Goal: Task Accomplishment & Management: Use online tool/utility

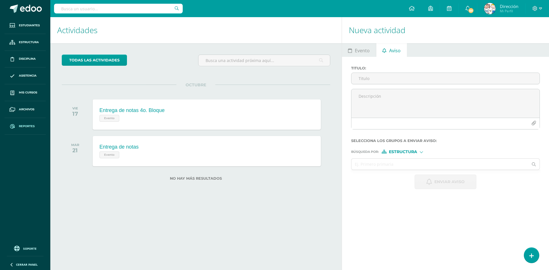
click at [32, 127] on span "Reportes" at bounding box center [27, 126] width 16 height 5
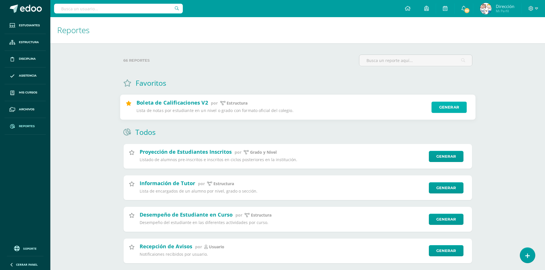
click at [452, 108] on link "Generar" at bounding box center [448, 107] width 35 height 11
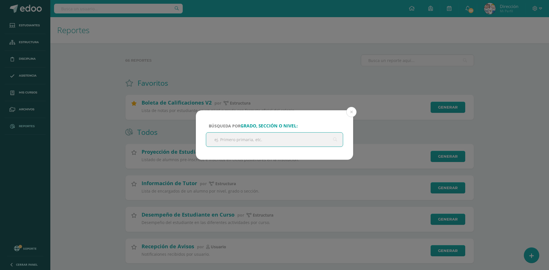
click at [245, 136] on input "text" at bounding box center [274, 140] width 137 height 14
type input "prepa"
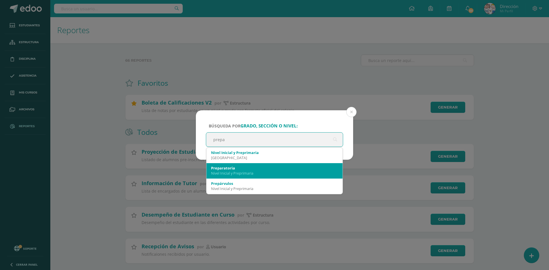
click at [236, 172] on div "Nivel Inicial y Preprimaria" at bounding box center [274, 173] width 127 height 5
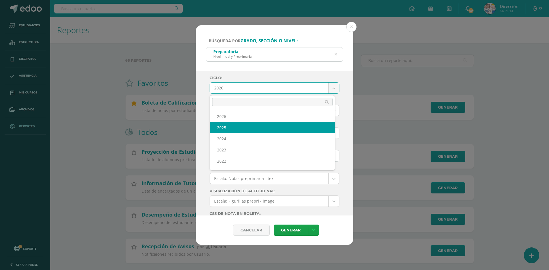
select select "6"
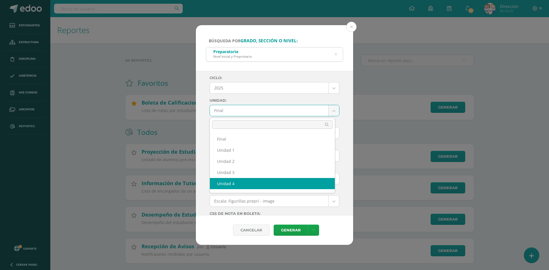
select select "Unidad 4"
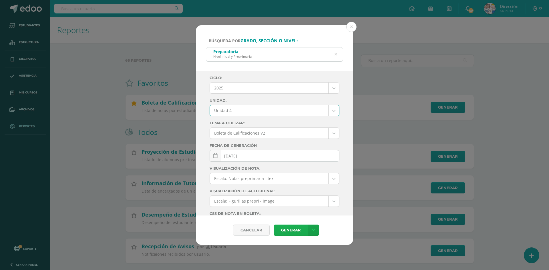
click at [291, 232] on link "Generar" at bounding box center [291, 230] width 34 height 11
